Goal: Navigation & Orientation: Find specific page/section

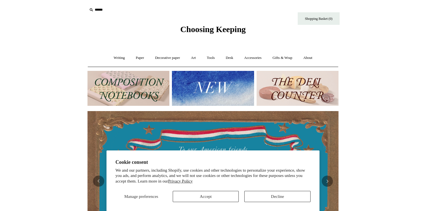
click at [213, 83] on img at bounding box center [213, 88] width 82 height 35
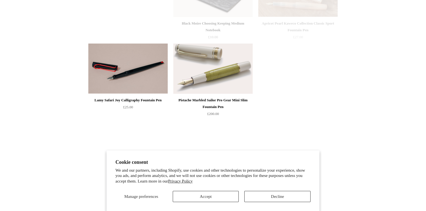
scroll to position [116, 0]
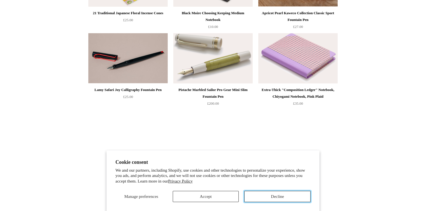
click at [284, 197] on button "Decline" at bounding box center [277, 196] width 66 height 11
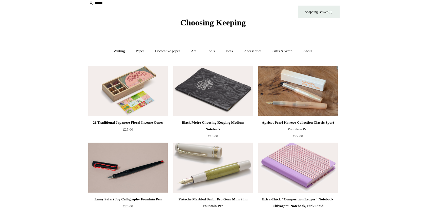
scroll to position [0, 0]
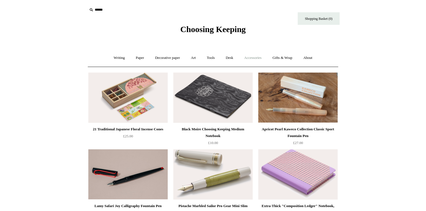
click at [252, 58] on link "Accessories +" at bounding box center [252, 58] width 27 height 15
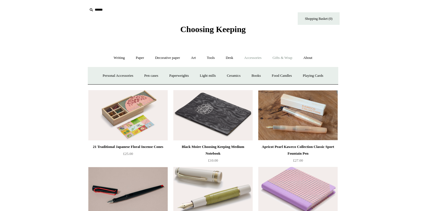
click at [289, 59] on link "Gifts & Wrap +" at bounding box center [282, 58] width 30 height 15
click at [298, 75] on link "Gifts +" at bounding box center [291, 75] width 17 height 15
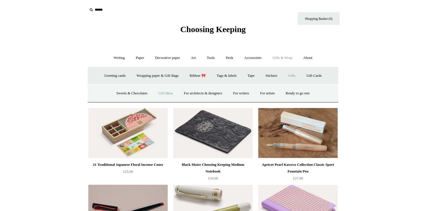
click at [160, 93] on link "Gift Ideas" at bounding box center [165, 93] width 25 height 15
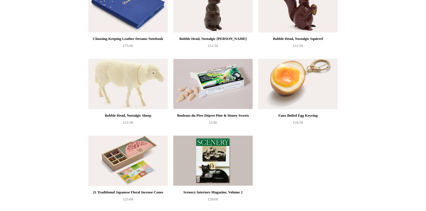
scroll to position [322, 0]
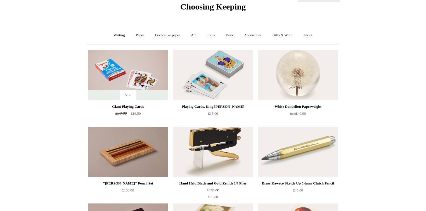
scroll to position [0, 0]
